Goal: Information Seeking & Learning: Learn about a topic

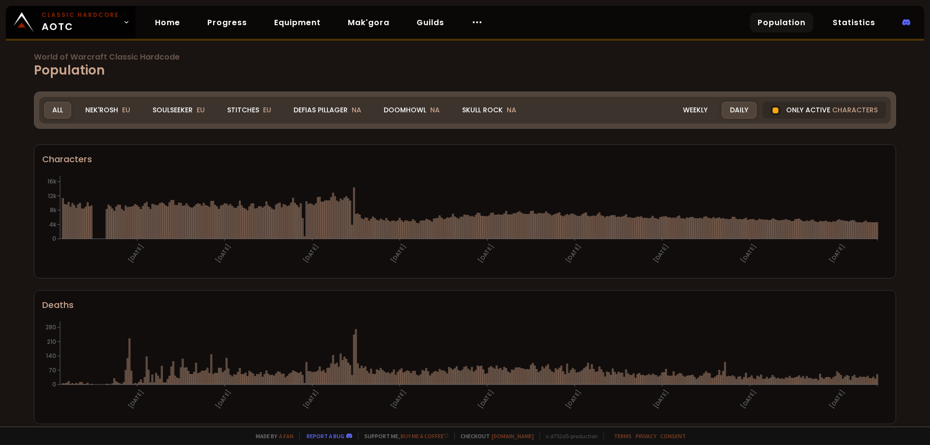
click at [407, 106] on div "Doomhowl NA" at bounding box center [411, 110] width 73 height 17
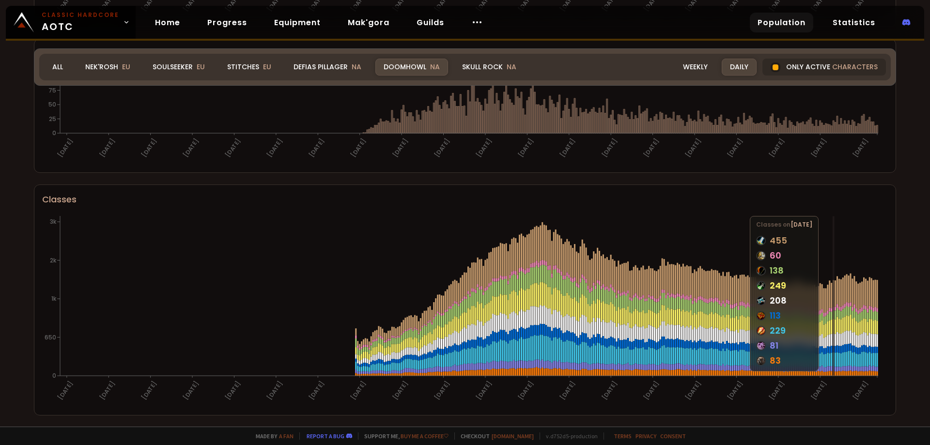
scroll to position [398, 0]
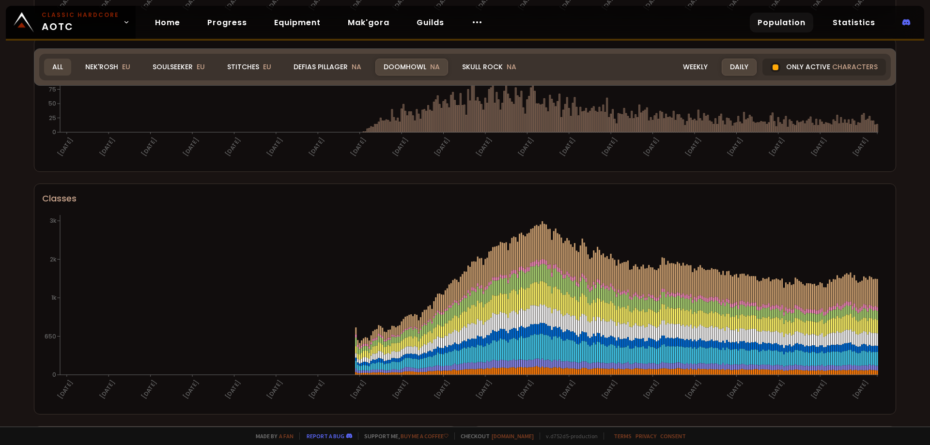
click at [58, 65] on div "All" at bounding box center [57, 67] width 27 height 17
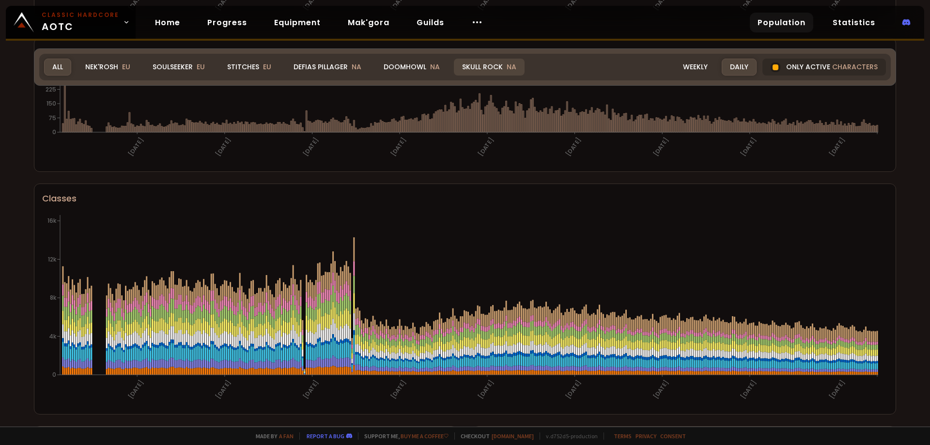
click at [482, 67] on div "Skull Rock NA" at bounding box center [489, 67] width 71 height 17
